Goal: Transaction & Acquisition: Download file/media

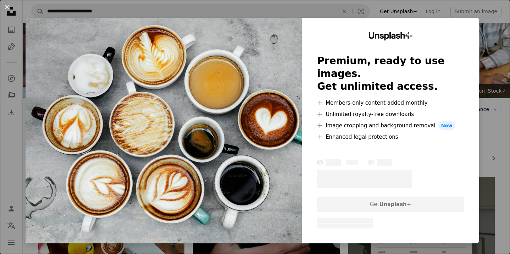
scroll to position [672, 0]
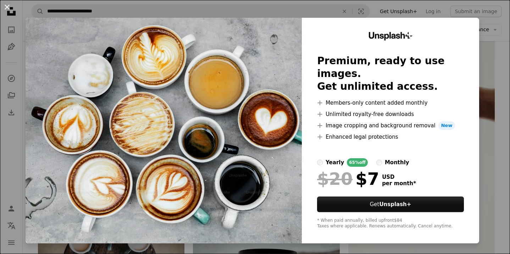
click at [6, 5] on button "An X shape" at bounding box center [7, 7] width 9 height 9
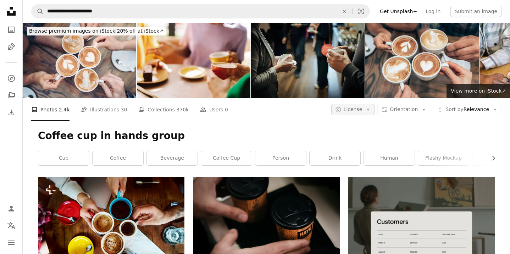
click at [363, 106] on span "License" at bounding box center [353, 109] width 19 height 7
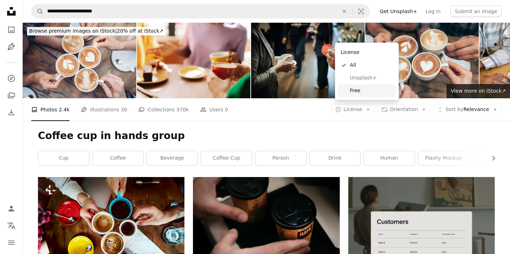
click at [360, 91] on span "Free" at bounding box center [371, 90] width 43 height 7
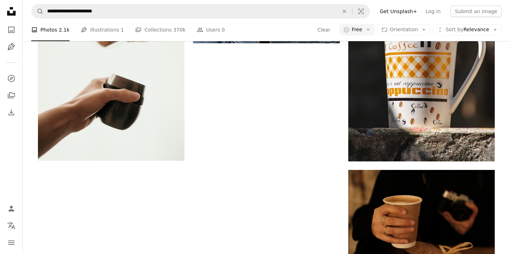
scroll to position [1232, 0]
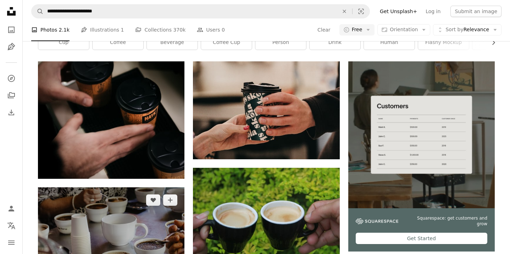
scroll to position [119, 0]
